Goal: Task Accomplishment & Management: Use online tool/utility

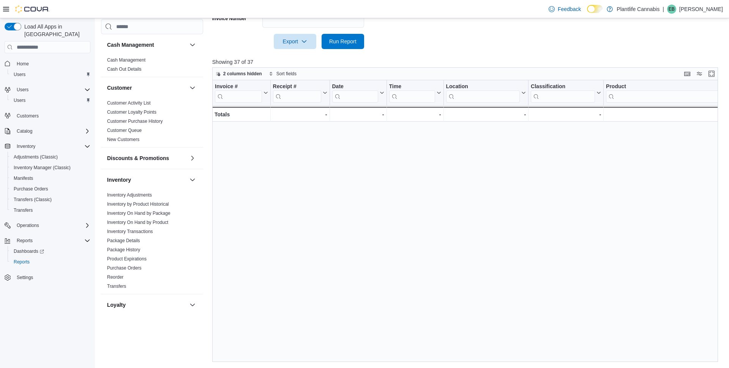
scroll to position [266, 0]
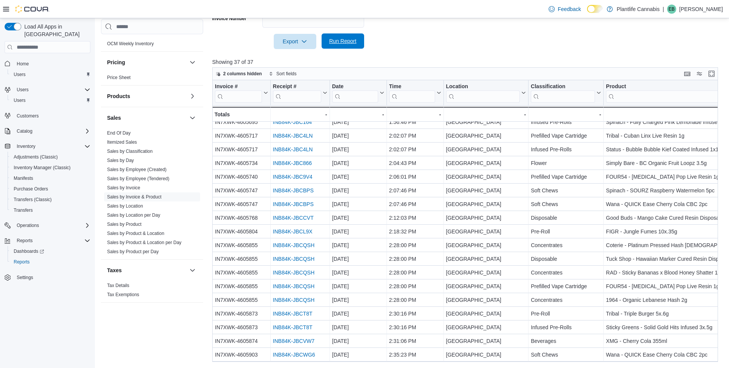
click at [341, 44] on span "Run Report" at bounding box center [342, 41] width 27 height 8
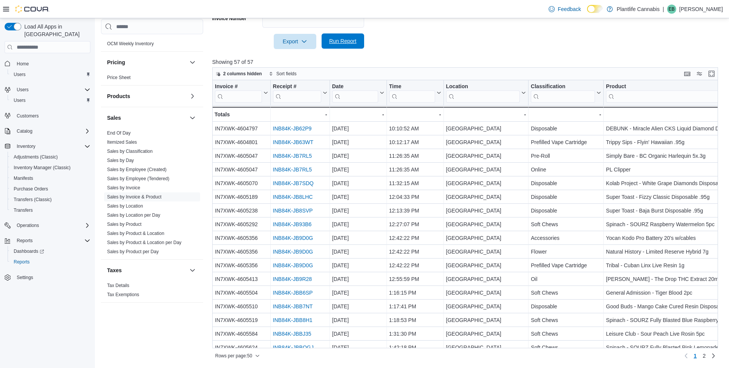
click at [352, 46] on span "Run Report" at bounding box center [342, 40] width 33 height 15
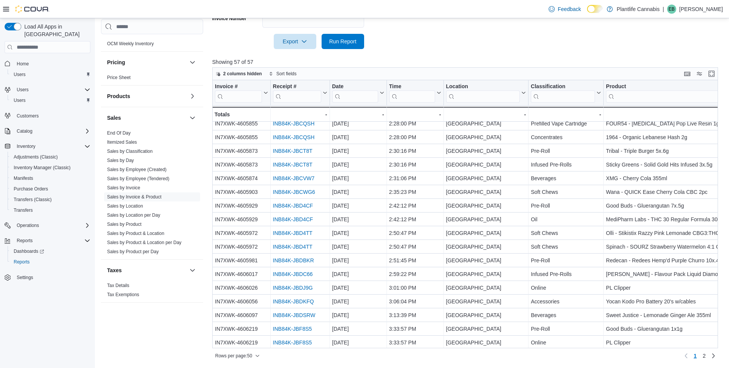
scroll to position [457, 0]
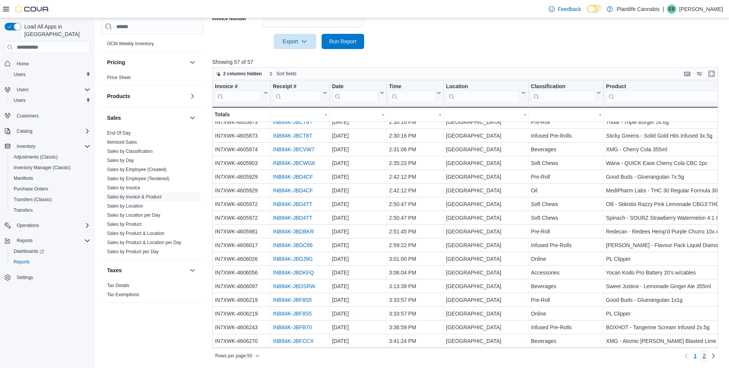
click at [706, 353] on link "2" at bounding box center [704, 355] width 9 height 12
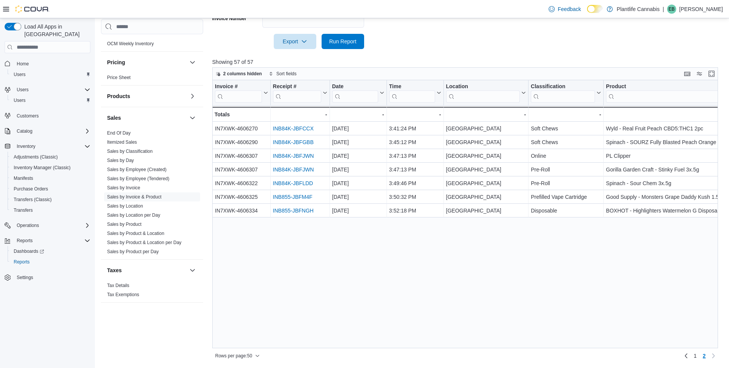
scroll to position [0, 0]
click at [698, 358] on link "1" at bounding box center [695, 355] width 9 height 12
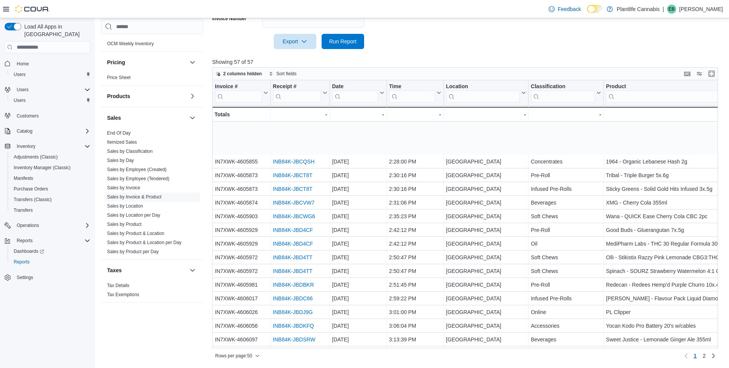
scroll to position [457, 0]
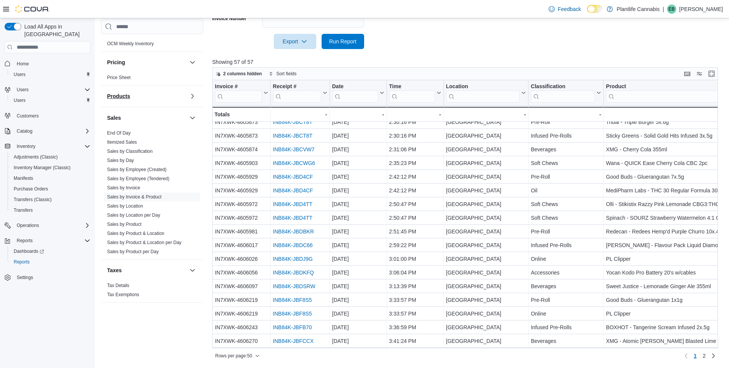
drag, startPoint x: 123, startPoint y: 132, endPoint x: 130, endPoint y: 130, distance: 7.6
click at [123, 132] on link "End Of Day" at bounding box center [119, 132] width 24 height 5
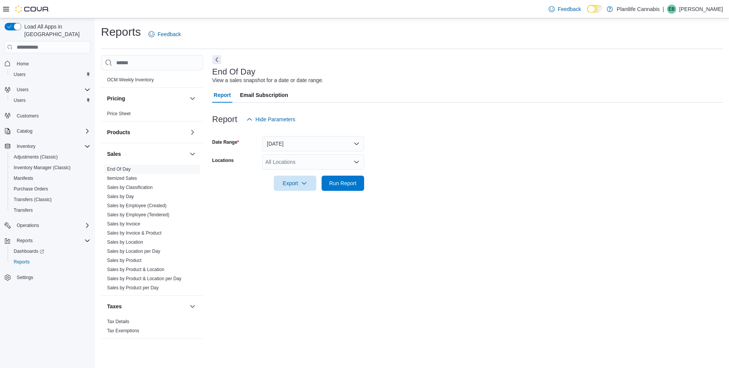
click at [300, 162] on div "All Locations" at bounding box center [313, 161] width 102 height 15
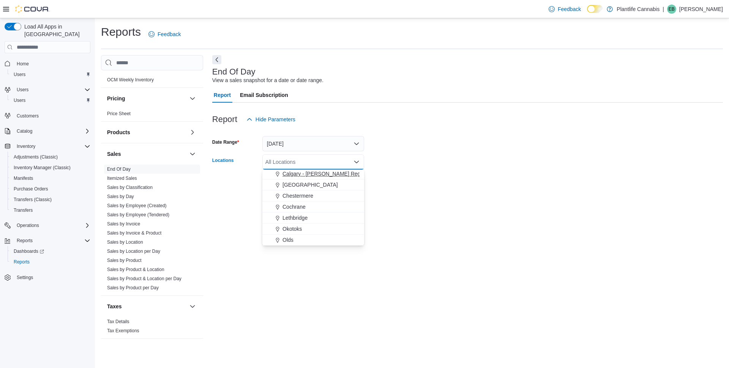
click at [329, 187] on span "[GEOGRAPHIC_DATA]" at bounding box center [309, 185] width 55 height 8
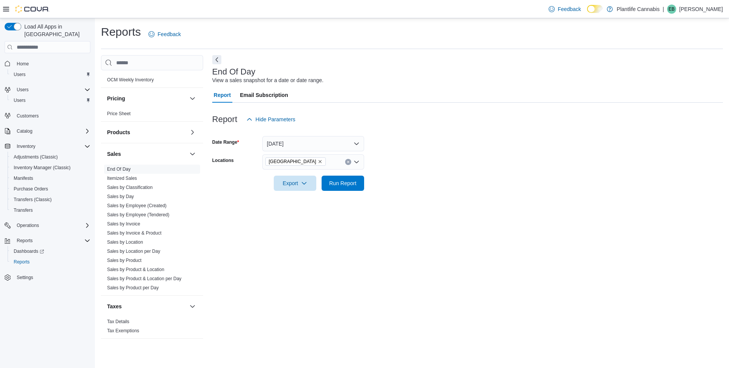
drag, startPoint x: 393, startPoint y: 183, endPoint x: 364, endPoint y: 184, distance: 29.2
click at [393, 183] on form "Date Range [DATE] Locations [GEOGRAPHIC_DATA] - University District Export Run …" at bounding box center [467, 159] width 511 height 64
click at [345, 185] on span "Run Report" at bounding box center [342, 183] width 27 height 8
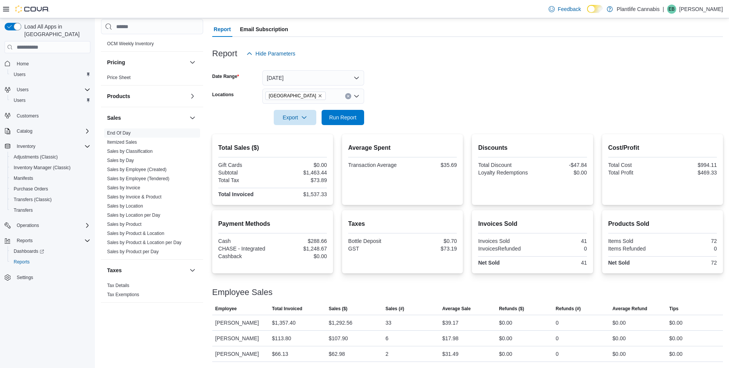
scroll to position [66, 0]
click at [453, 324] on div "$39.17" at bounding box center [450, 322] width 16 height 9
copy div "39.17"
click at [345, 323] on div "$1,292.56" at bounding box center [341, 322] width 24 height 9
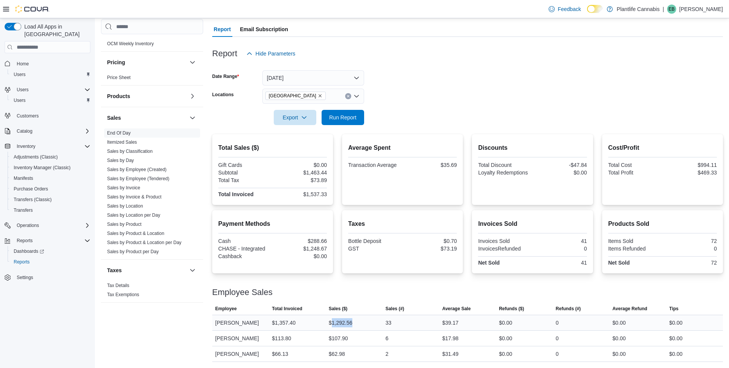
click at [345, 323] on div "$1,292.56" at bounding box center [341, 322] width 24 height 9
copy div "1,292.56"
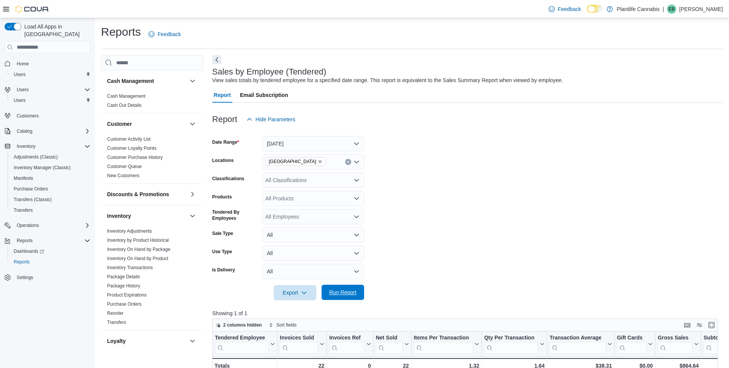
scroll to position [251, 0]
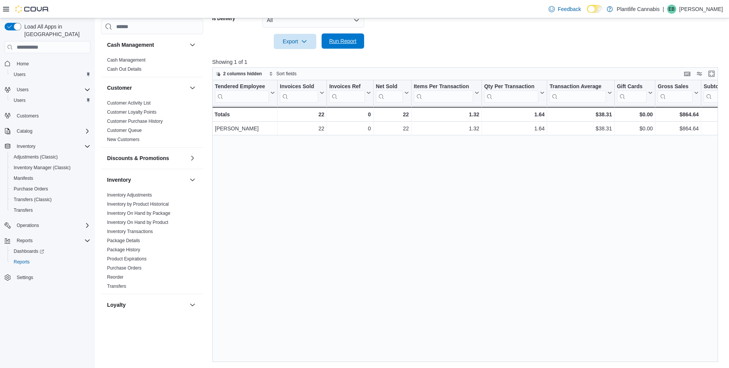
click at [352, 43] on span "Run Report" at bounding box center [342, 41] width 27 height 8
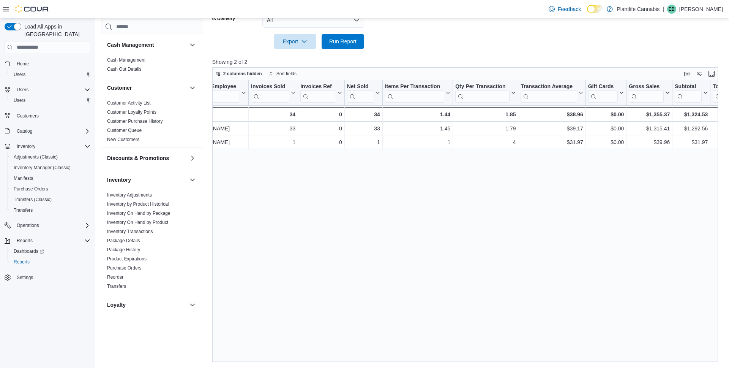
scroll to position [0, 0]
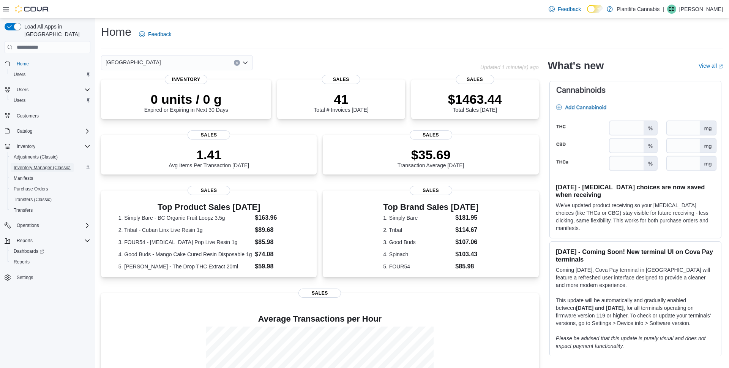
click at [57, 164] on span "Inventory Manager (Classic)" at bounding box center [42, 167] width 57 height 6
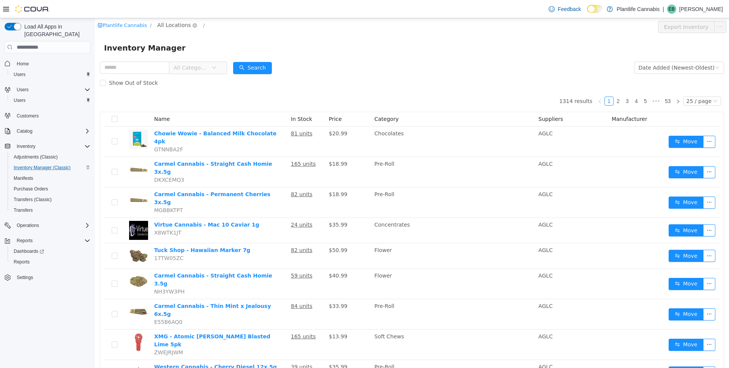
click at [179, 24] on span "All Locations" at bounding box center [173, 25] width 33 height 8
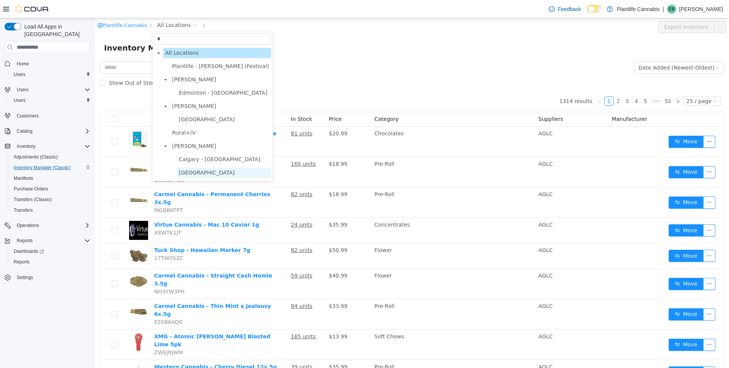
type input "*"
click at [235, 174] on span "[GEOGRAPHIC_DATA]" at bounding box center [207, 172] width 56 height 6
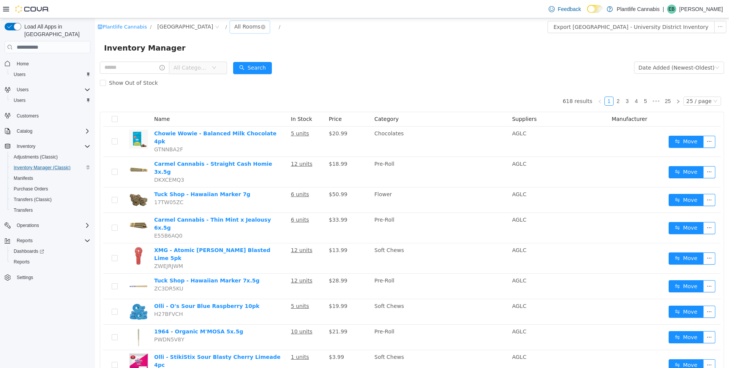
click at [251, 28] on div "All Rooms" at bounding box center [247, 26] width 26 height 11
click at [261, 55] on li "Sales Floor" at bounding box center [263, 54] width 46 height 12
click at [699, 31] on button "Export Sales Floor Inventory" at bounding box center [682, 27] width 87 height 12
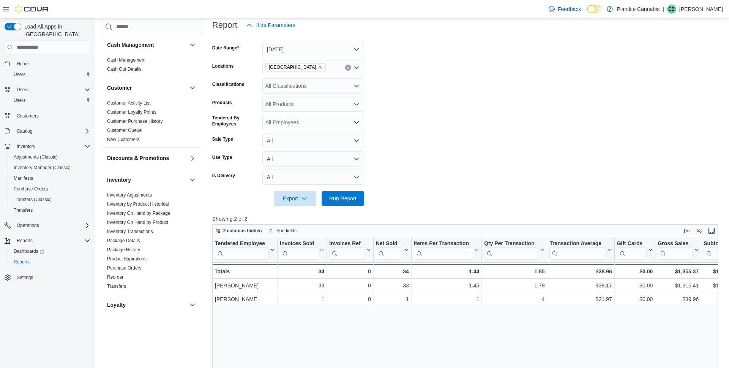
scroll to position [73, 0]
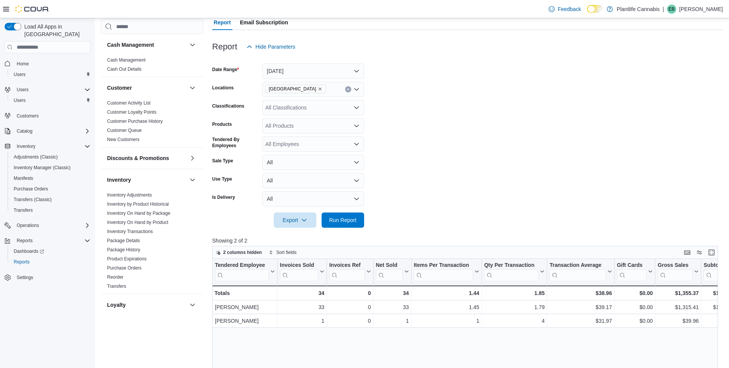
click at [299, 98] on form "Date Range Today Locations Calgary - University District Classifications All Cl…" at bounding box center [467, 140] width 511 height 173
click at [300, 105] on div "All Classifications" at bounding box center [313, 107] width 102 height 15
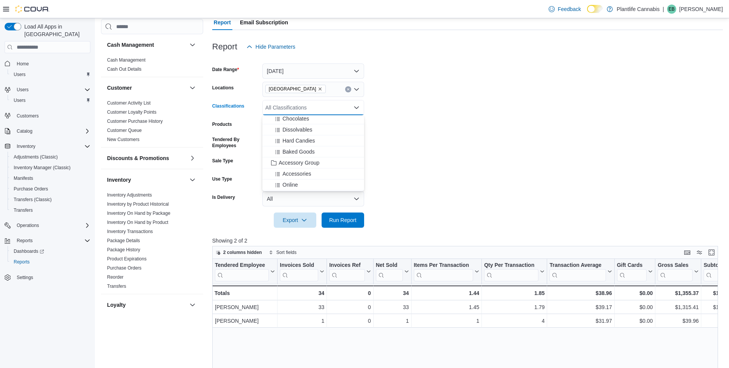
scroll to position [71, 0]
click at [316, 159] on span "Accessory Group" at bounding box center [299, 160] width 41 height 8
click at [347, 222] on span "Run Report" at bounding box center [342, 220] width 27 height 8
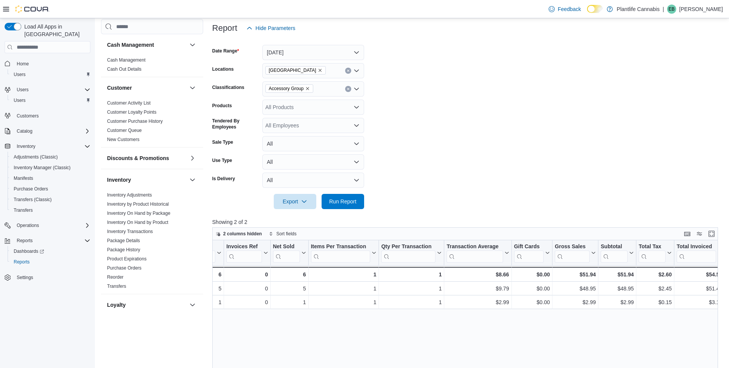
scroll to position [0, 104]
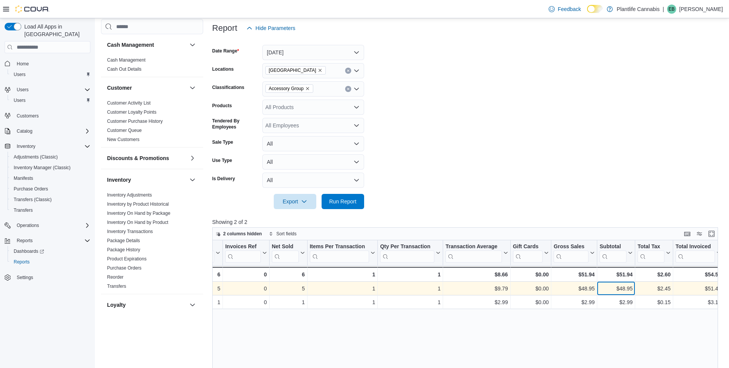
click at [623, 290] on div "$48.95" at bounding box center [615, 288] width 33 height 9
copy div "48.95"
